Goal: Transaction & Acquisition: Book appointment/travel/reservation

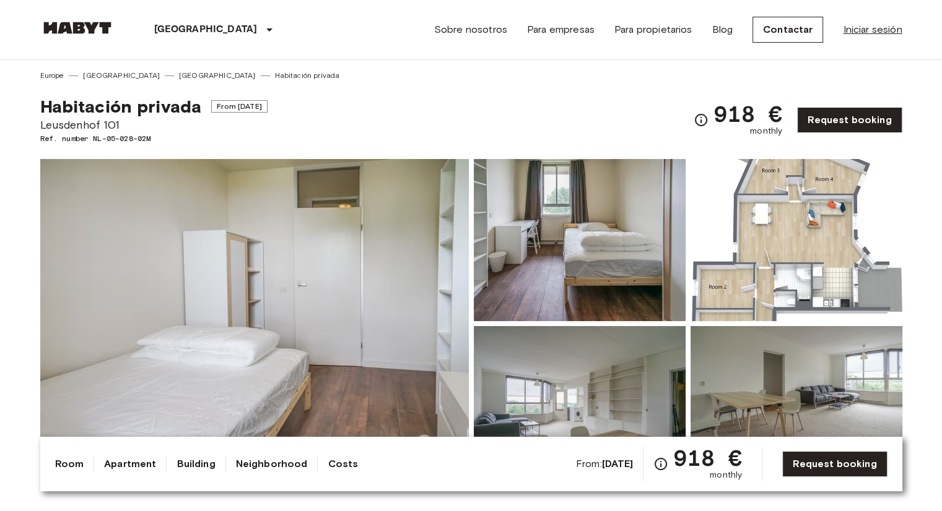
click at [859, 30] on link "Iniciar sesión" at bounding box center [872, 29] width 59 height 15
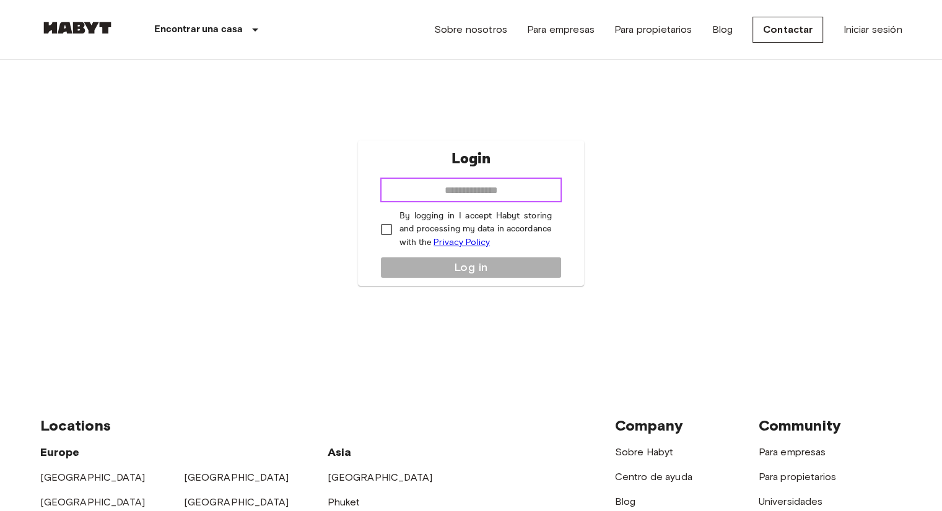
drag, startPoint x: 0, startPoint y: 0, endPoint x: 472, endPoint y: 198, distance: 511.5
click at [472, 198] on input "email" at bounding box center [470, 190] width 181 height 25
type input "**********"
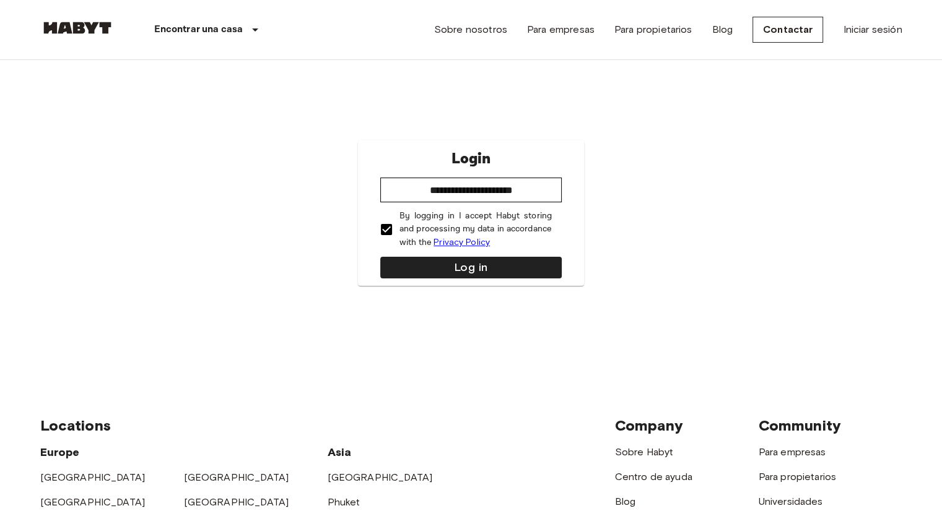
click at [435, 252] on div "**********" at bounding box center [471, 214] width 226 height 146
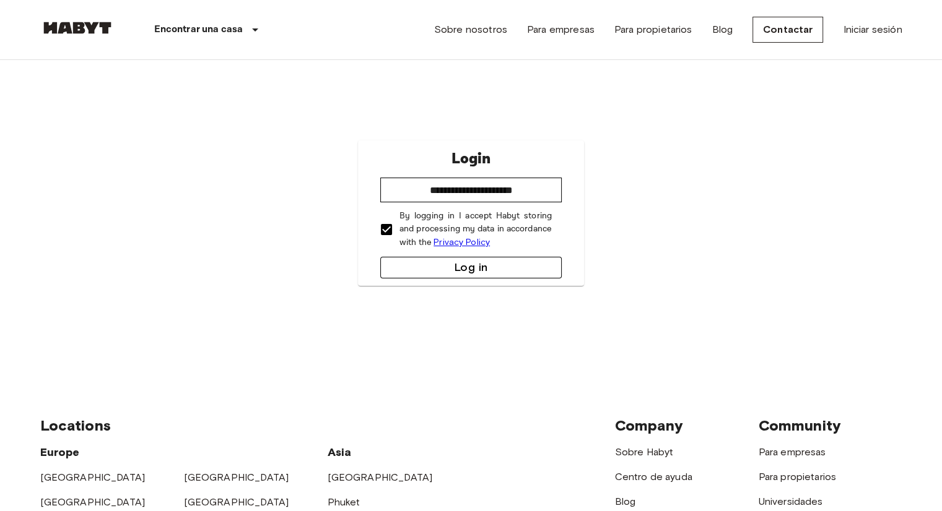
click at [445, 258] on button "Log in" at bounding box center [470, 268] width 181 height 22
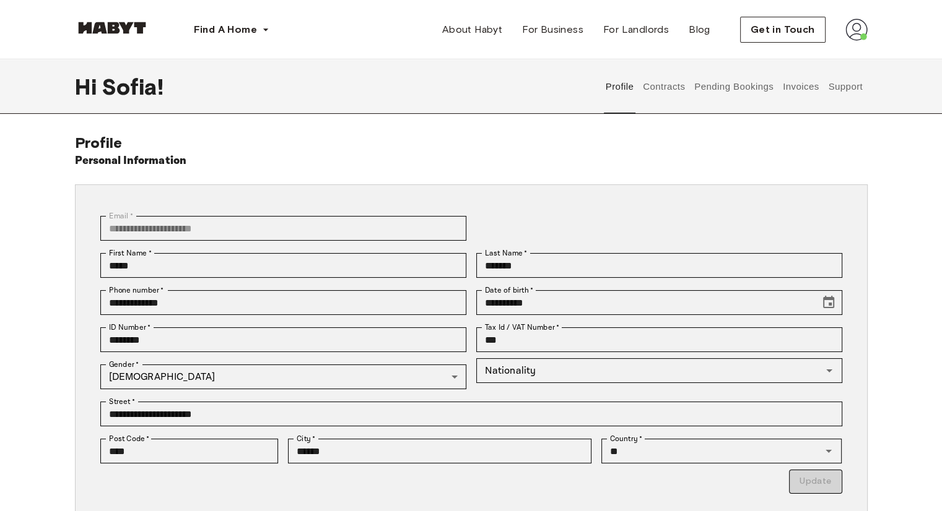
drag, startPoint x: 721, startPoint y: 84, endPoint x: 756, endPoint y: 75, distance: 36.3
click at [756, 75] on button "Pending Bookings" at bounding box center [734, 86] width 82 height 54
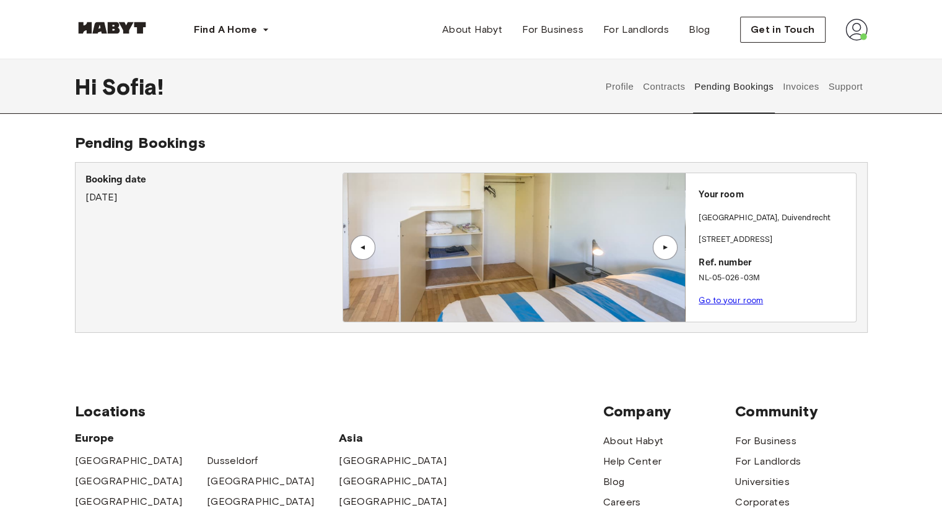
click at [740, 308] on div "Your room AMSTERDAM , Duivendrecht Populierstraat 35 Ref. number NL-05-026-03M …" at bounding box center [770, 243] width 171 height 141
click at [747, 300] on link "Go to your room" at bounding box center [730, 300] width 64 height 9
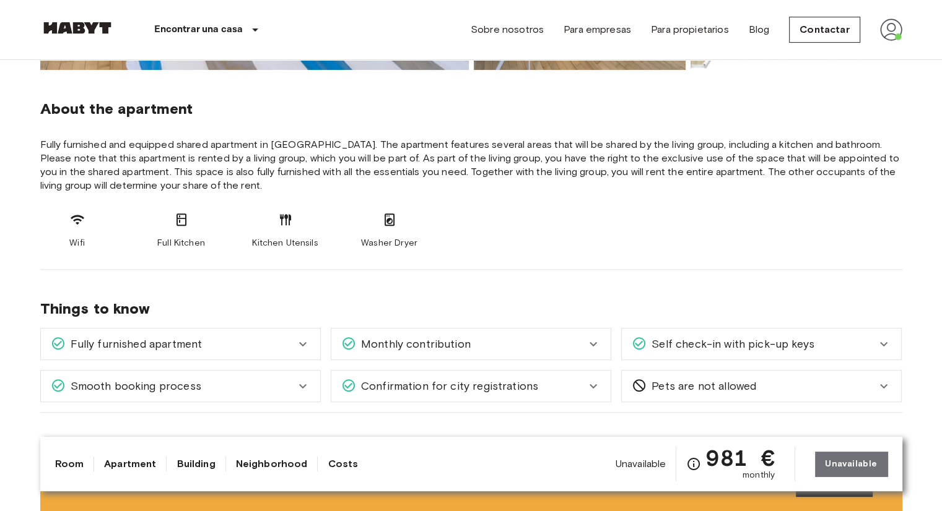
scroll to position [166, 0]
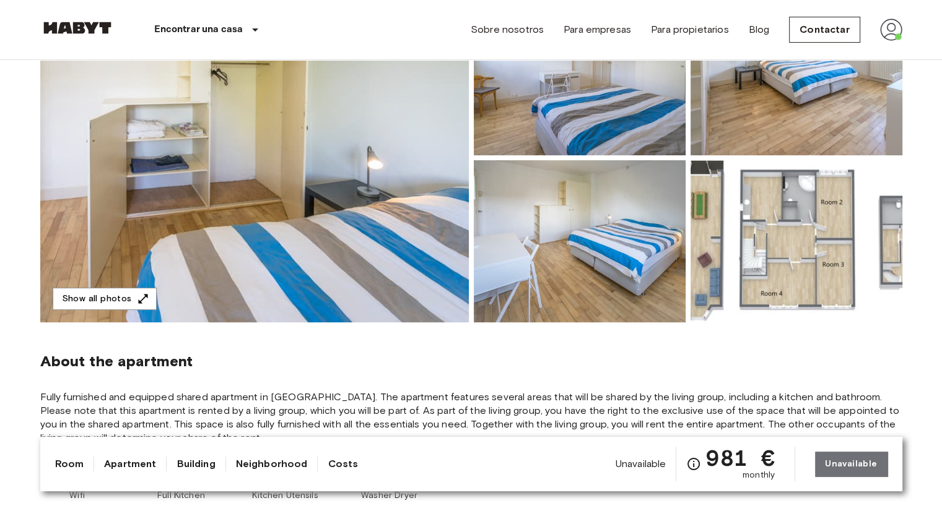
click at [443, 132] on img at bounding box center [254, 157] width 428 height 329
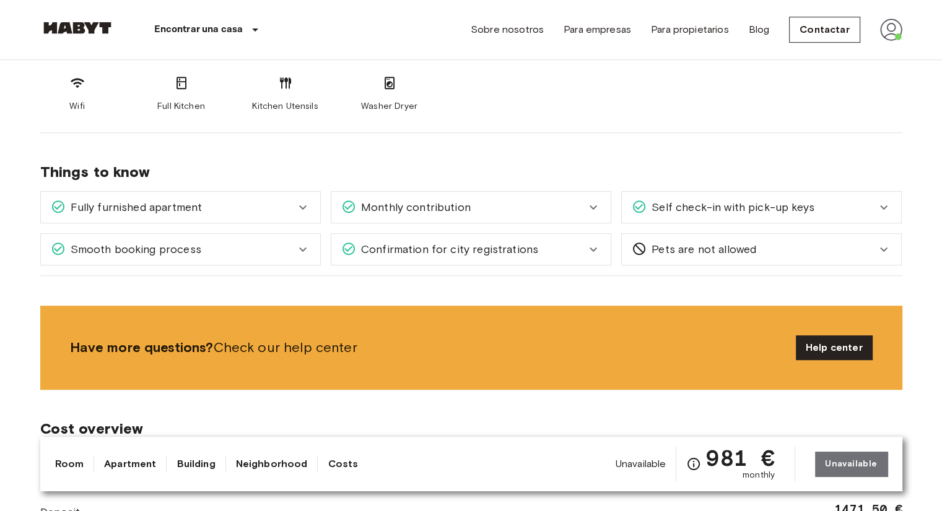
scroll to position [278, 0]
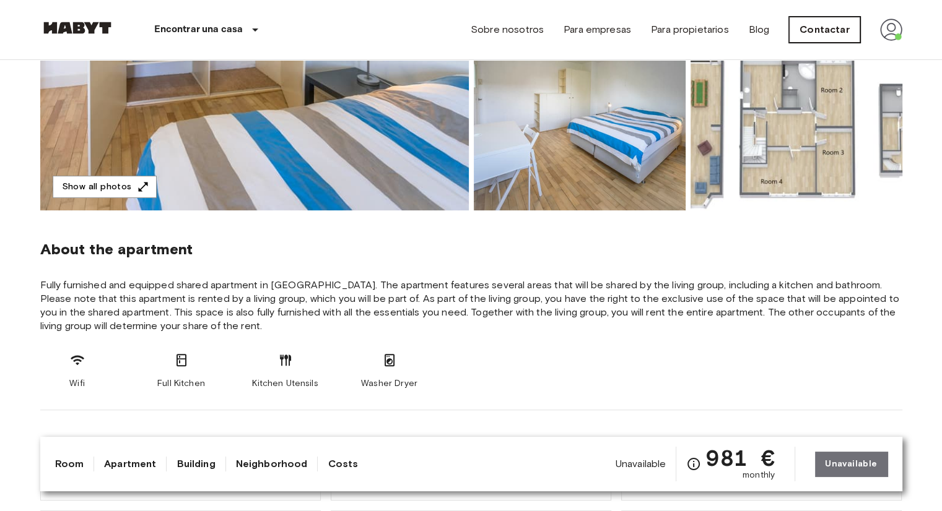
click at [842, 33] on link "Contactar" at bounding box center [824, 30] width 71 height 26
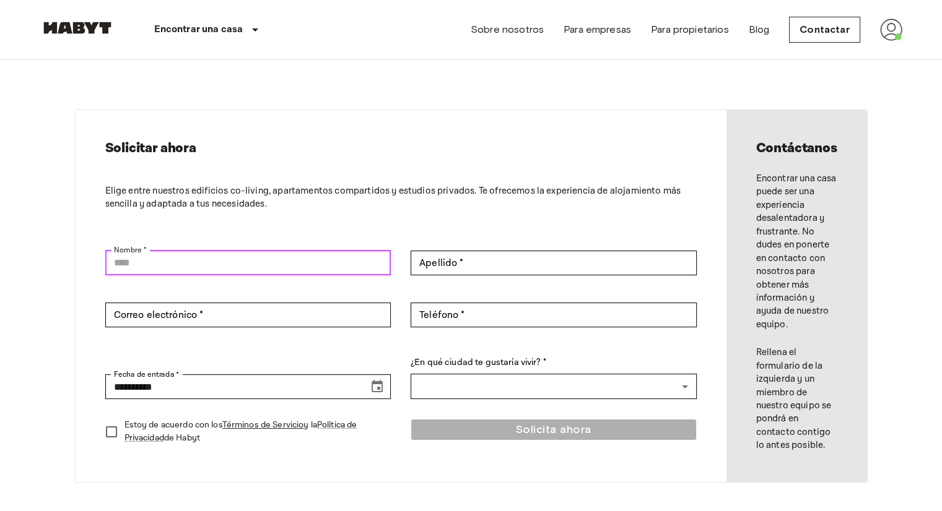
click at [356, 253] on input "Nombre *" at bounding box center [248, 263] width 286 height 25
type input "*****"
type input "*******"
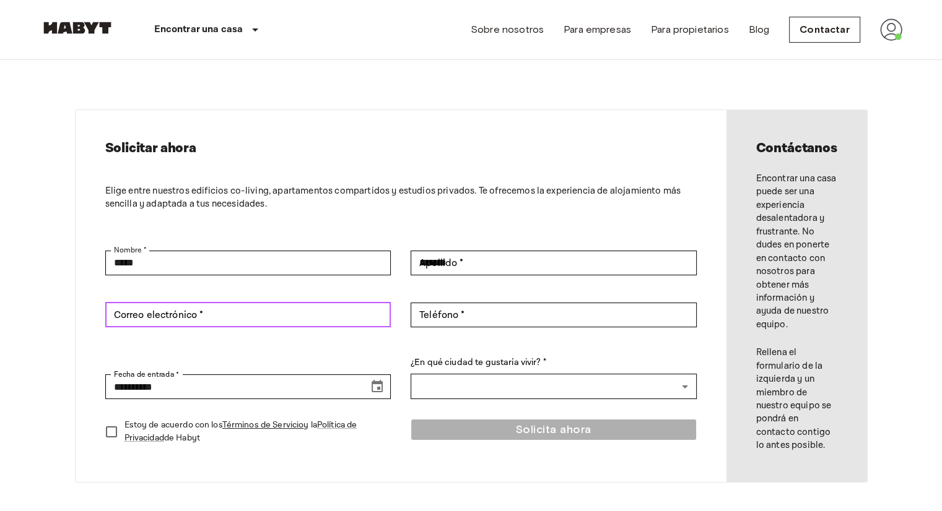
type input "**********"
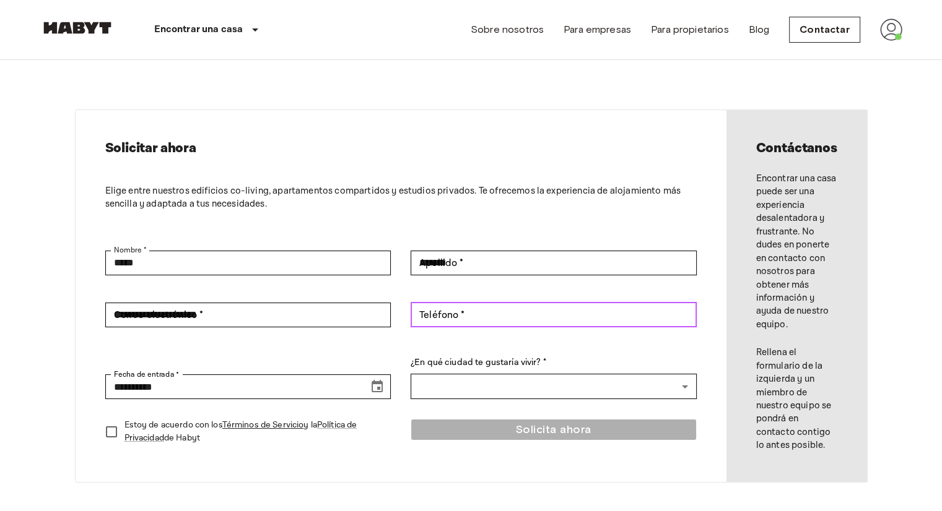
type input "**********"
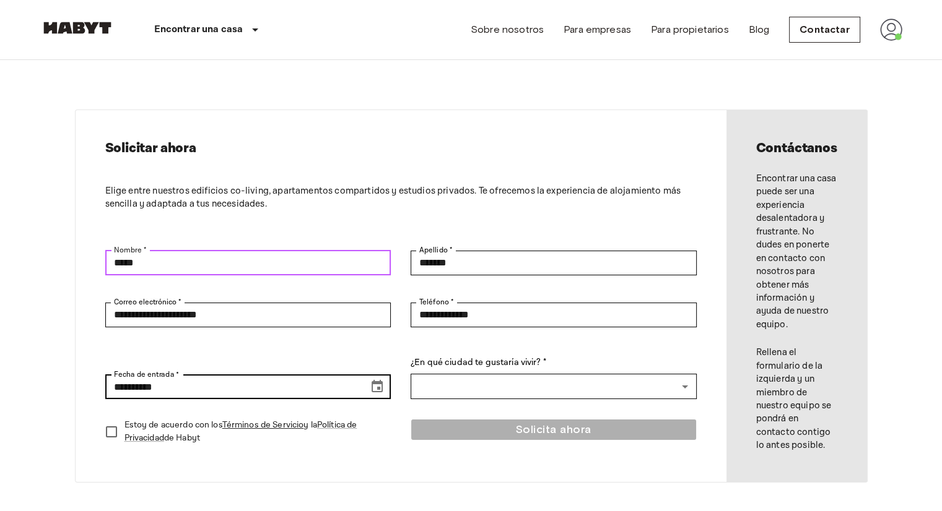
scroll to position [57, 0]
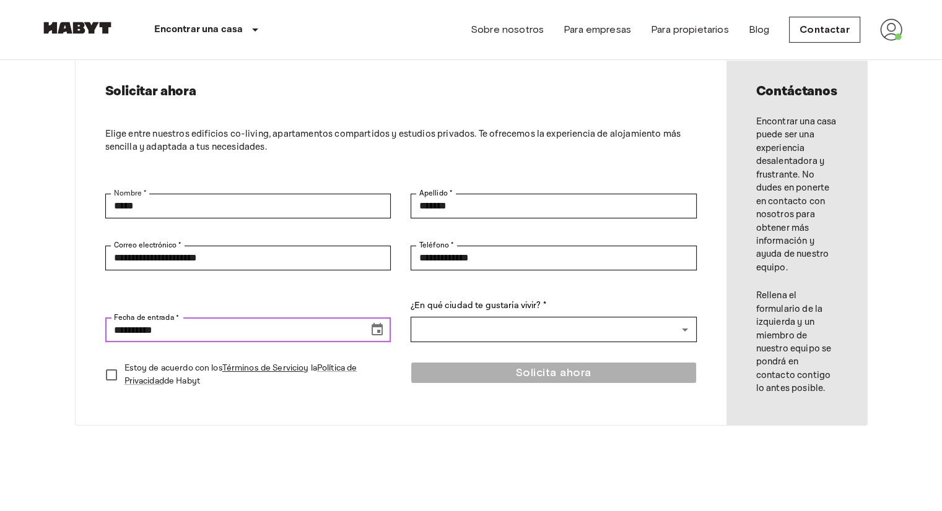
click at [378, 326] on icon "Choose date, selected date is Aug 18, 2025" at bounding box center [377, 329] width 11 height 12
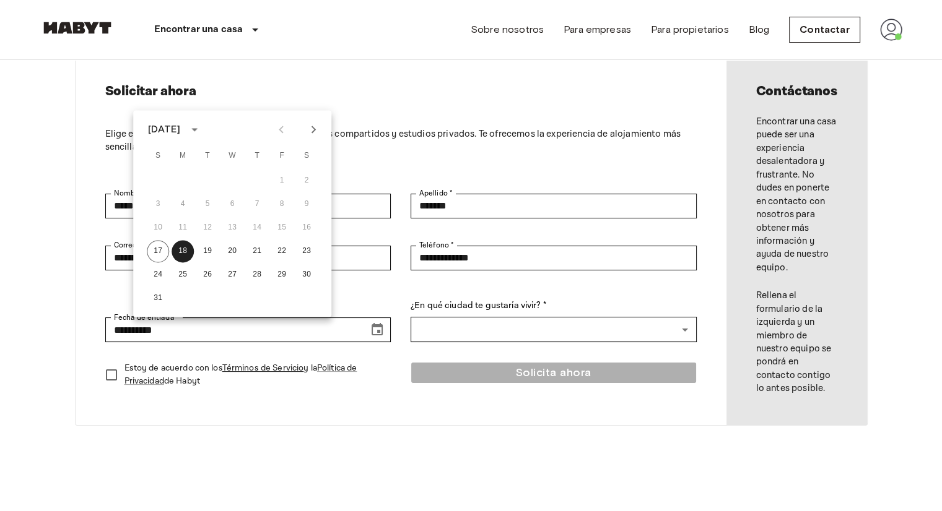
click at [490, 419] on div "**********" at bounding box center [401, 239] width 651 height 372
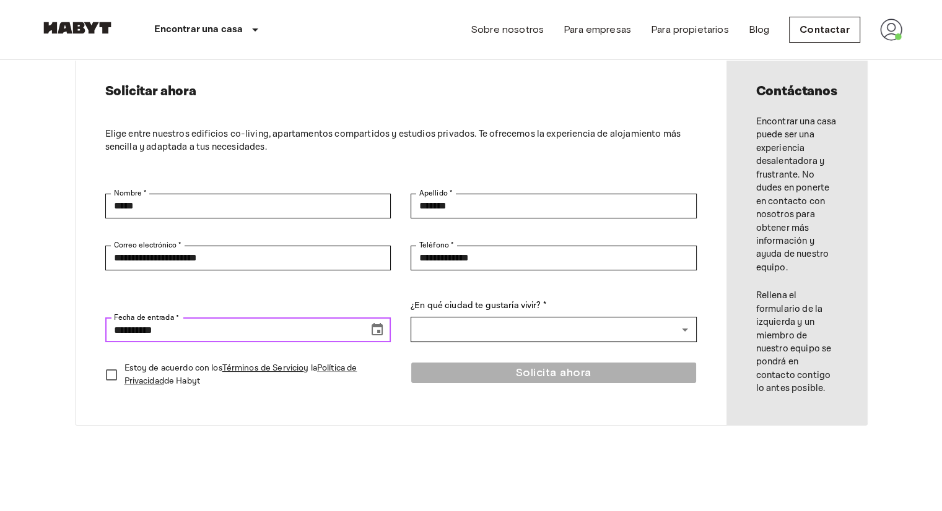
scroll to position [0, 0]
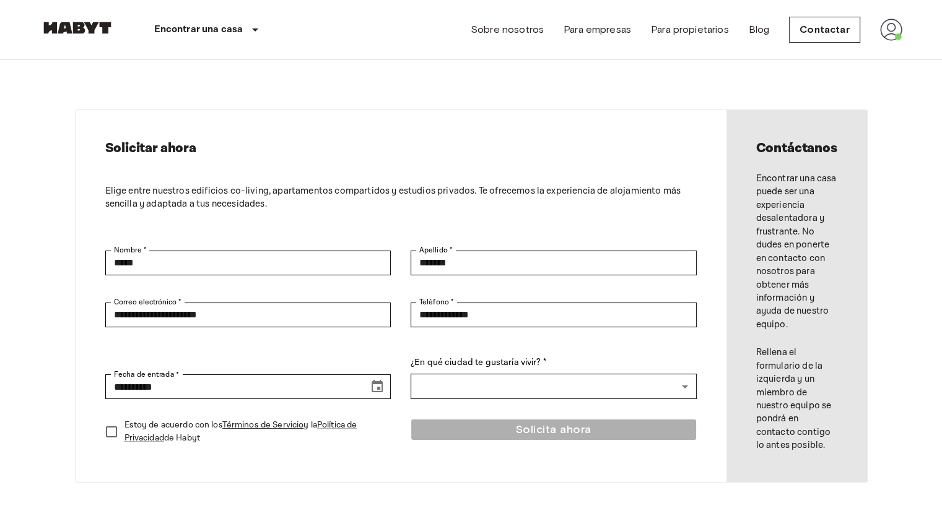
click at [892, 28] on img at bounding box center [891, 30] width 22 height 22
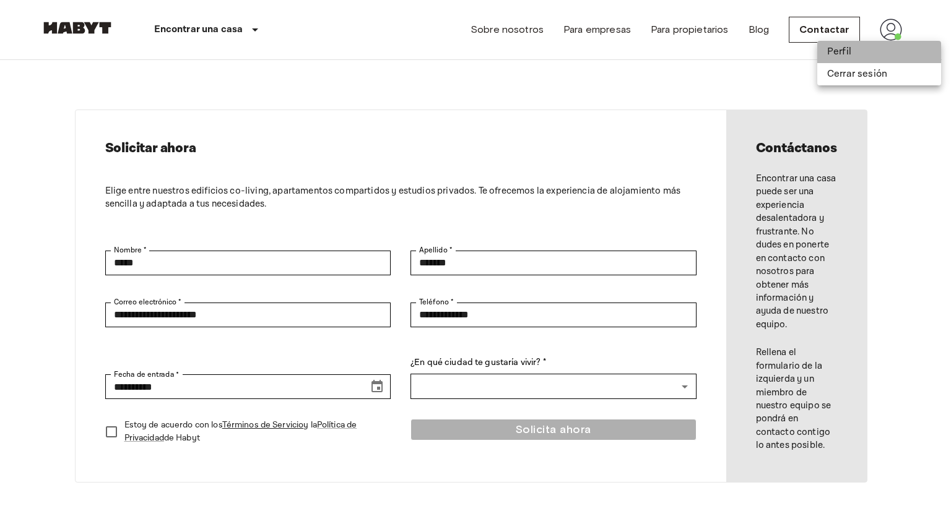
click at [866, 52] on li "Perfil" at bounding box center [879, 52] width 124 height 22
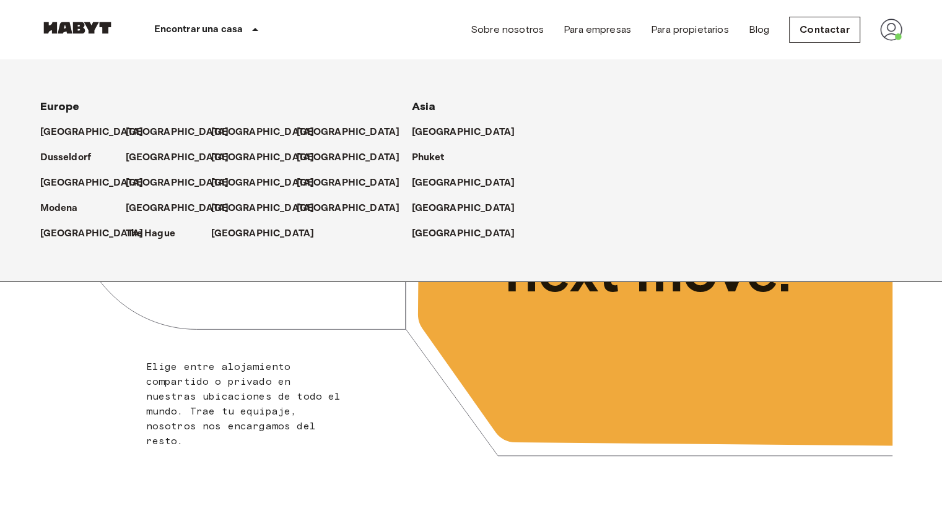
click at [196, 37] on p "Encontrar una casa" at bounding box center [198, 29] width 89 height 15
click at [84, 138] on p "[GEOGRAPHIC_DATA]" at bounding box center [94, 132] width 103 height 15
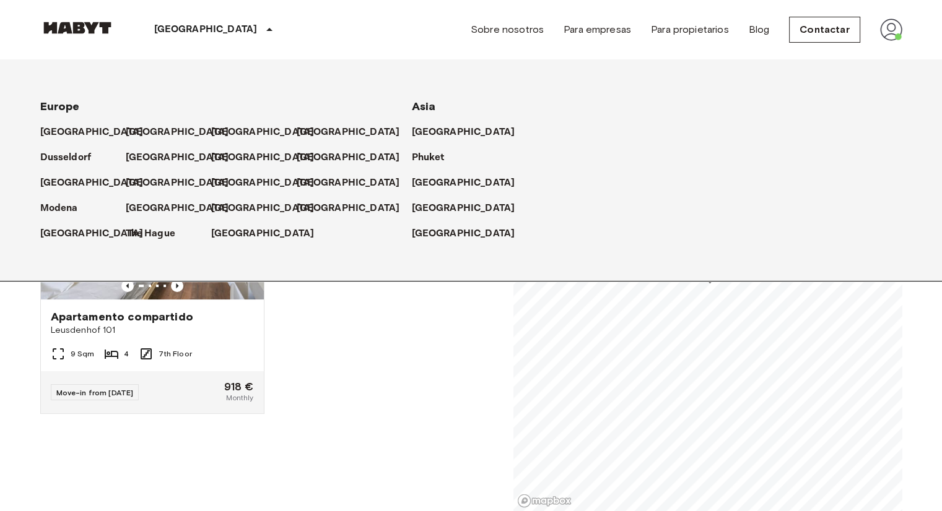
click at [324, 400] on div "Apartamento compartido Leusdenhof 101 9 Sqm 4 7th Floor Move-in from 02 Oct 25 …" at bounding box center [264, 327] width 468 height 372
click at [83, 131] on p "[GEOGRAPHIC_DATA]" at bounding box center [94, 132] width 103 height 15
click at [196, 310] on div "Apartamento compartido" at bounding box center [152, 317] width 203 height 15
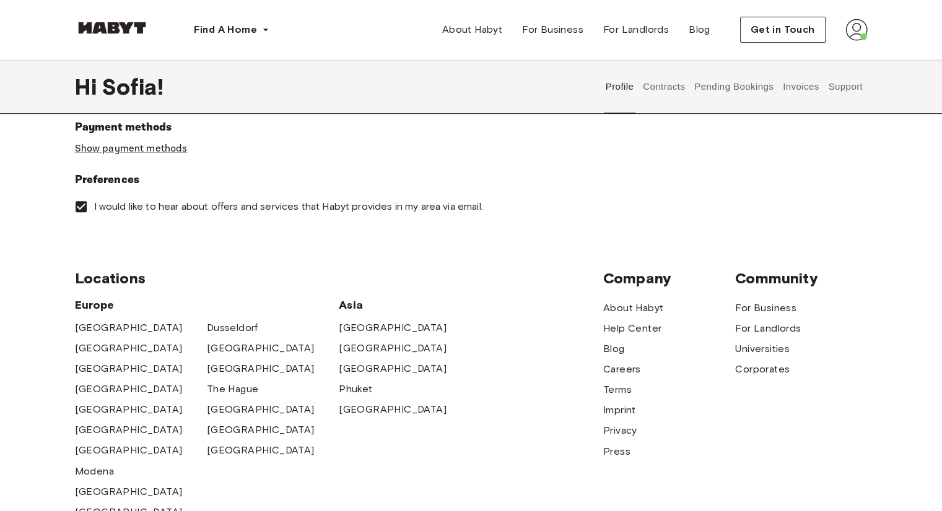
scroll to position [426, 0]
click at [167, 149] on link "Show payment methods" at bounding box center [131, 148] width 113 height 13
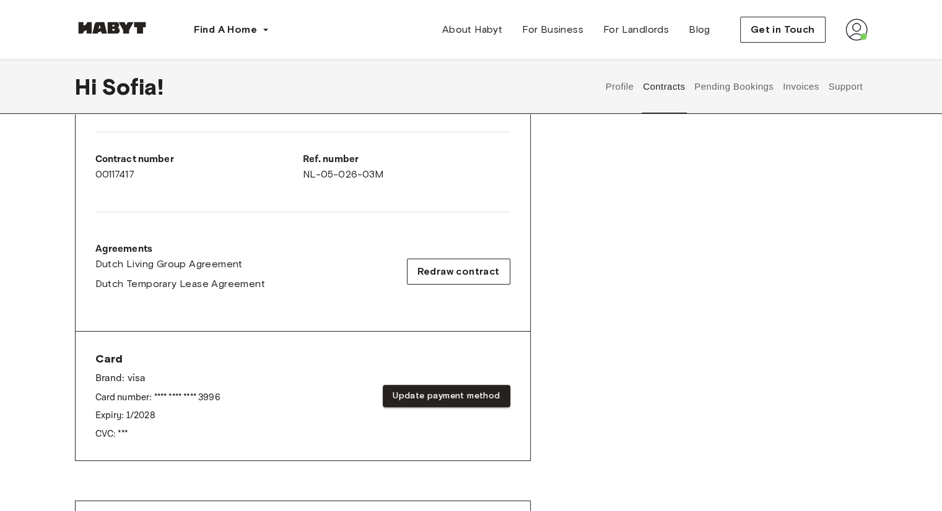
scroll to position [282, 0]
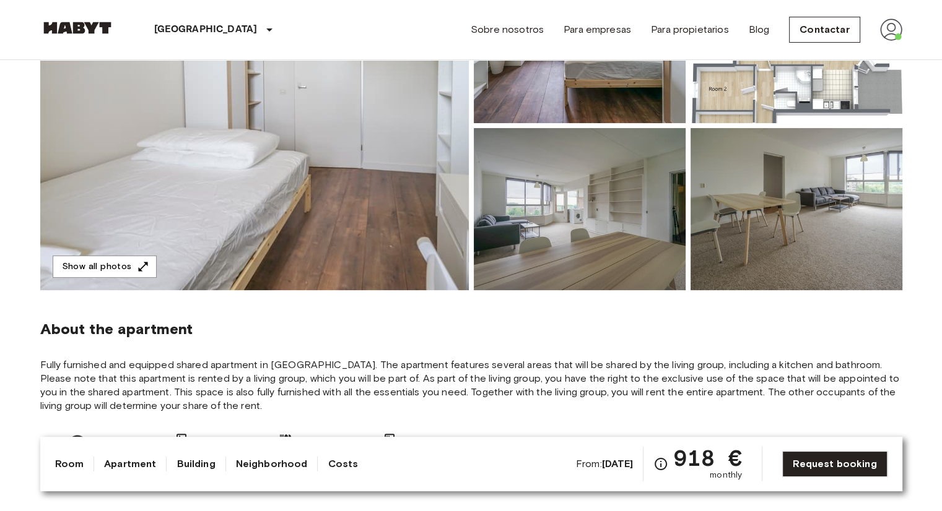
scroll to position [216, 0]
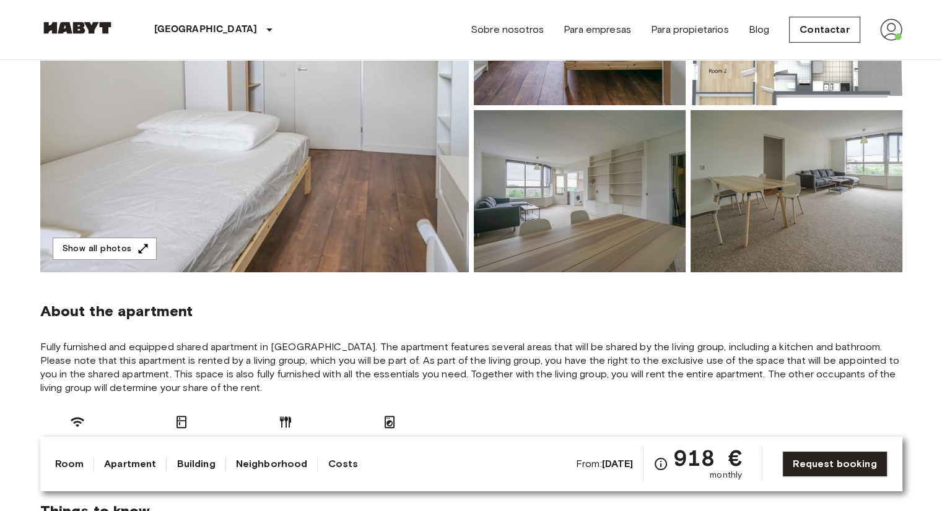
click at [266, 463] on link "Neighborhood" at bounding box center [272, 464] width 72 height 15
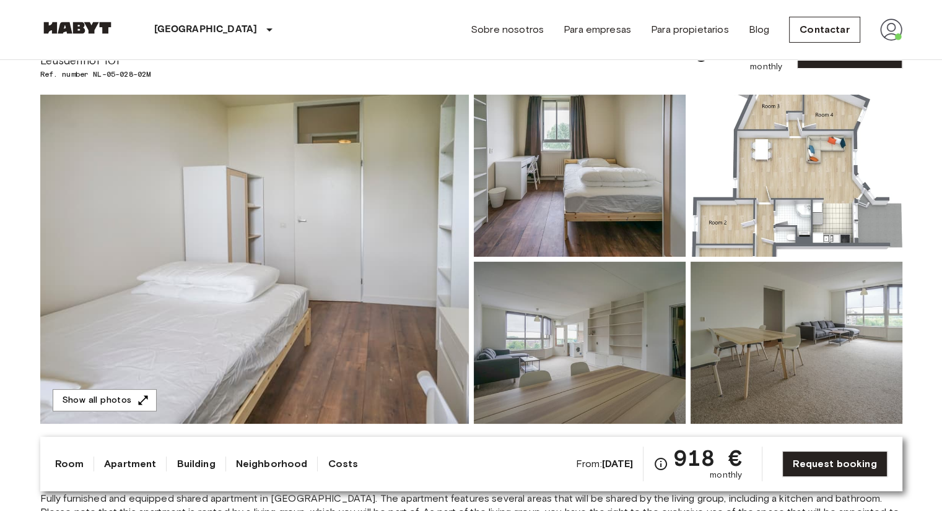
scroll to position [0, 0]
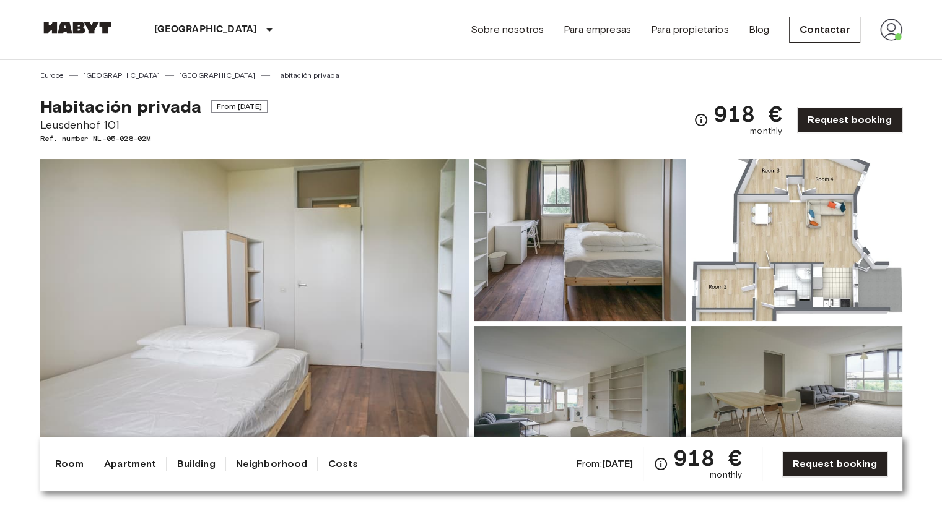
click at [266, 463] on link "Neighborhood" at bounding box center [272, 464] width 72 height 15
